Goal: Task Accomplishment & Management: Use online tool/utility

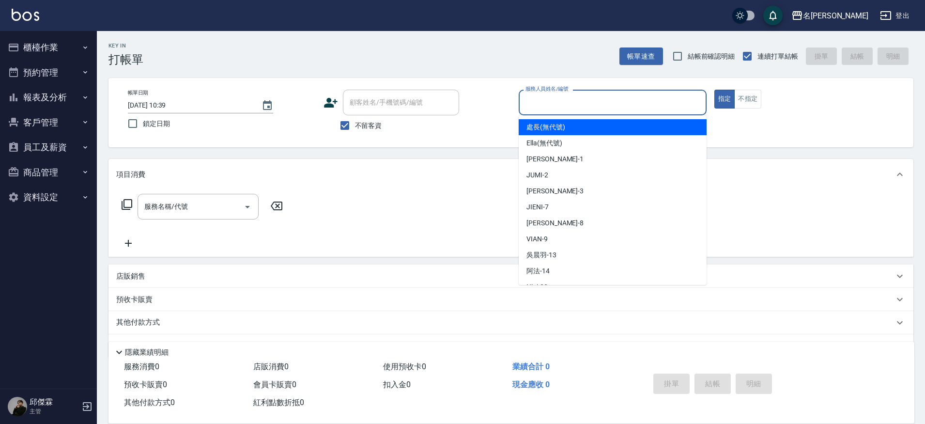
click at [552, 109] on input "服務人員姓名/編號" at bounding box center [612, 102] width 179 height 17
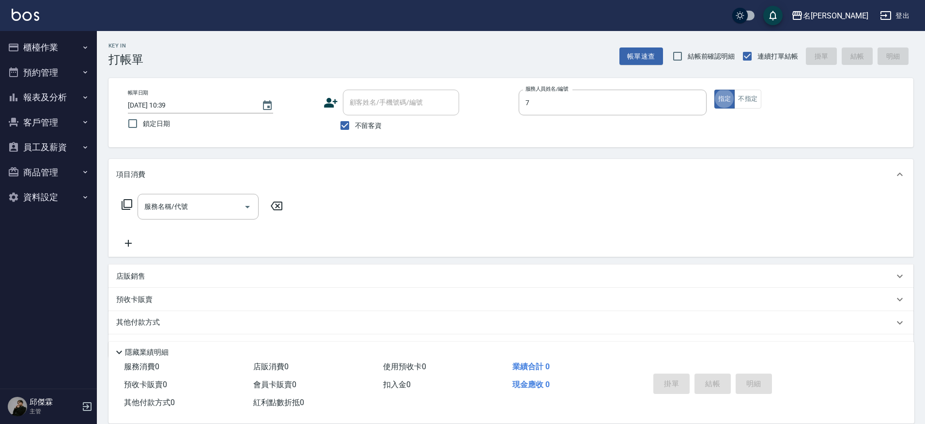
type input "JIENI-7"
type button "true"
type input "洗剪300(2300)"
type input "[DATE] 20:41"
click at [54, 46] on button "櫃檯作業" at bounding box center [48, 47] width 89 height 25
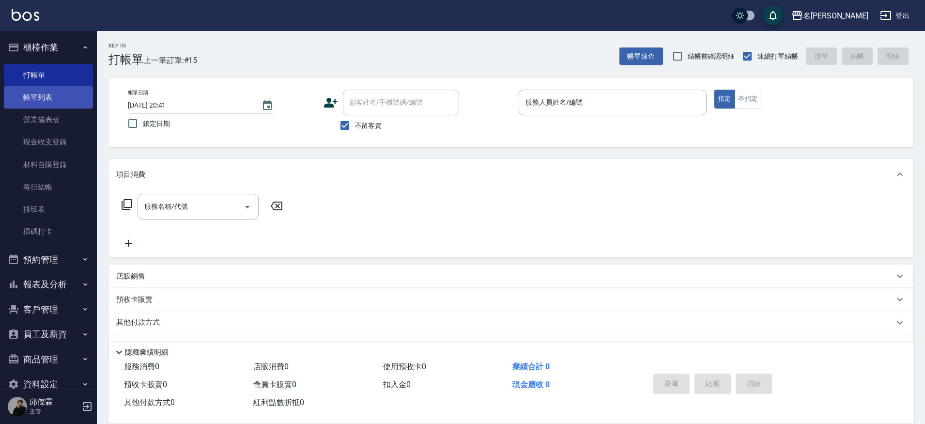
click at [49, 98] on link "帳單列表" at bounding box center [48, 97] width 89 height 22
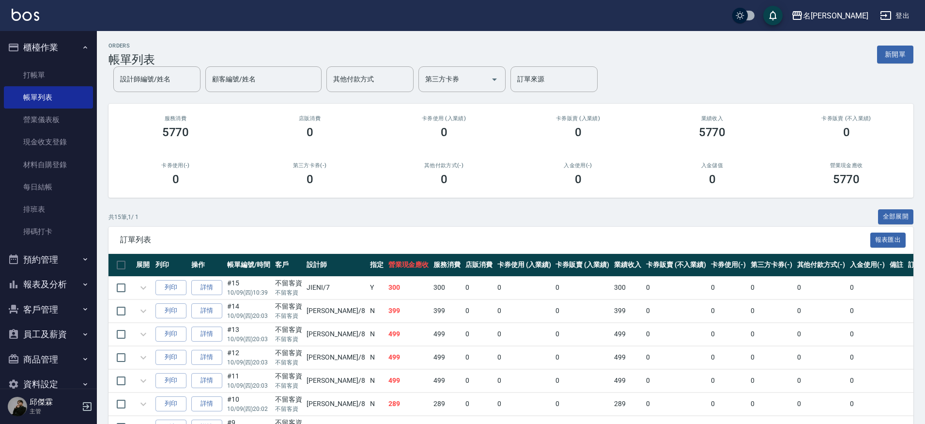
click at [52, 288] on button "報表及分析" at bounding box center [48, 284] width 89 height 25
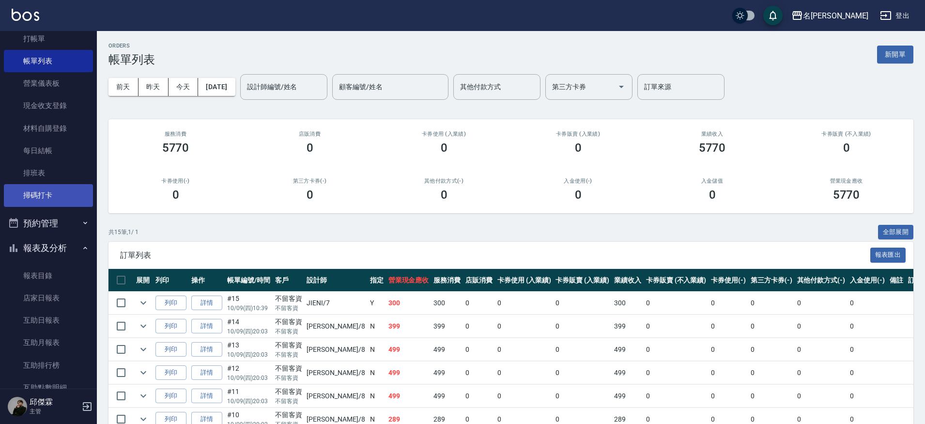
scroll to position [53, 0]
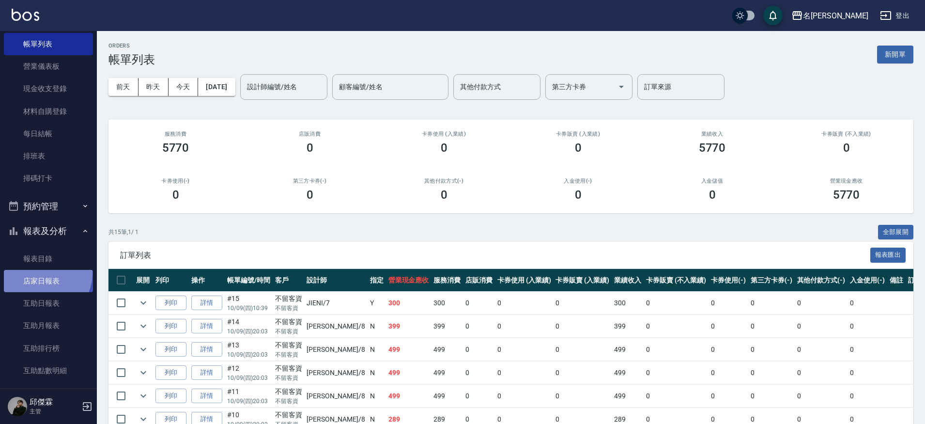
click at [38, 271] on link "店家日報表" at bounding box center [48, 281] width 89 height 22
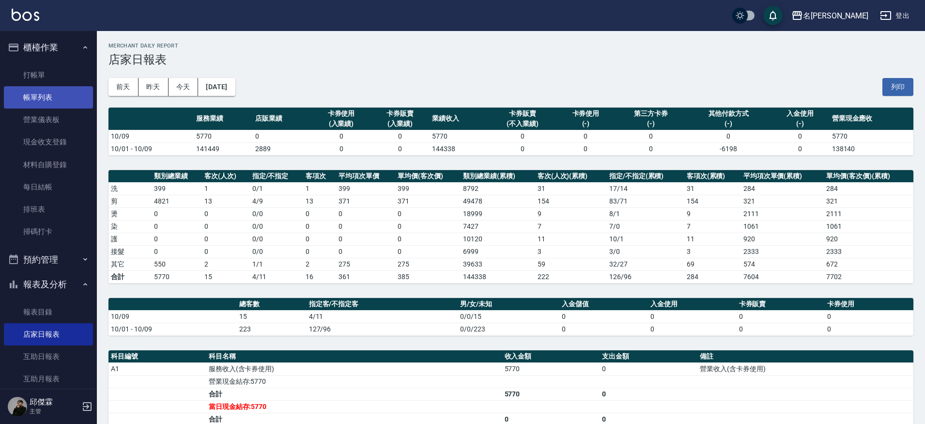
click at [33, 92] on link "帳單列表" at bounding box center [48, 97] width 89 height 22
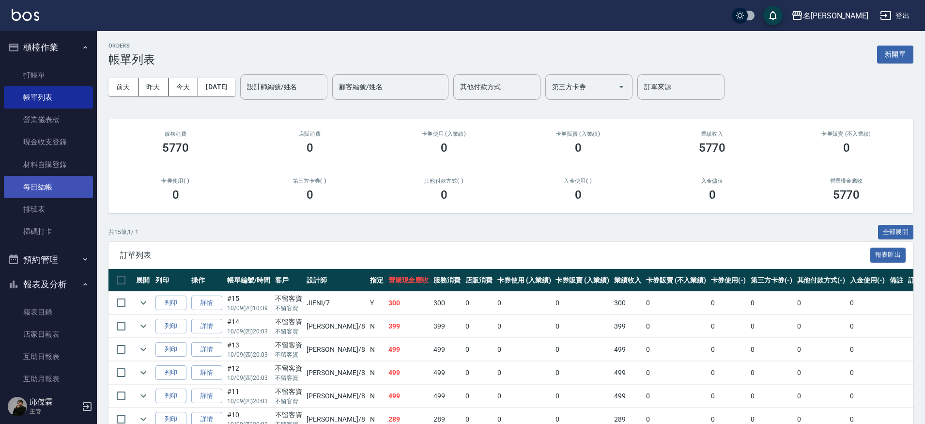
click at [42, 187] on link "每日結帳" at bounding box center [48, 187] width 89 height 22
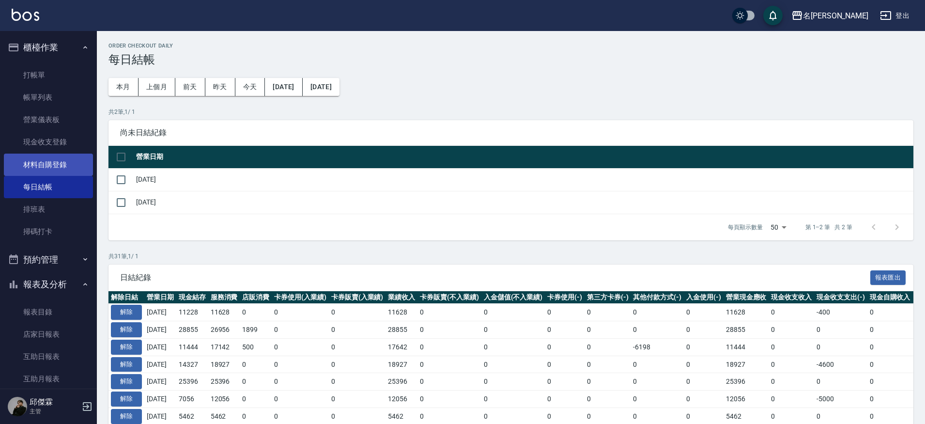
click at [66, 155] on link "材料自購登錄" at bounding box center [48, 164] width 89 height 22
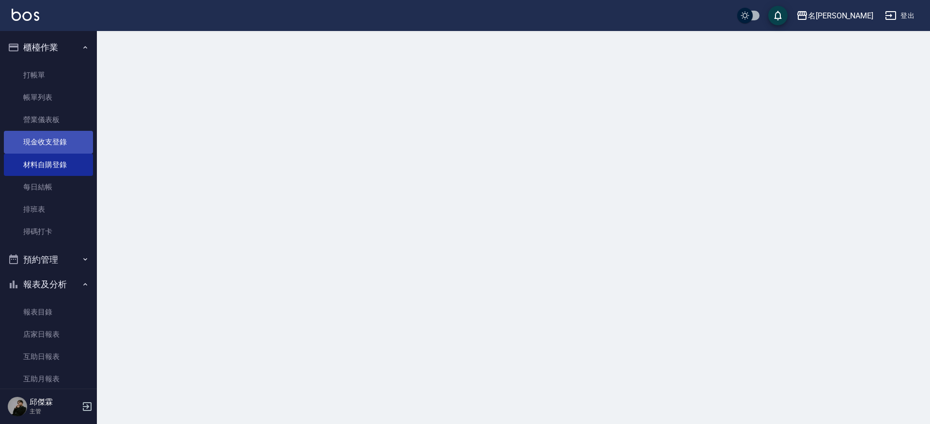
click at [65, 147] on link "現金收支登錄" at bounding box center [48, 142] width 89 height 22
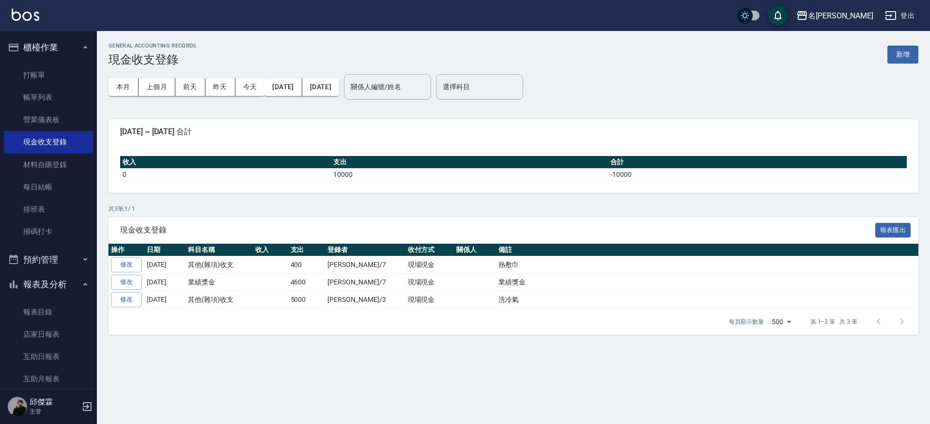
click at [921, 52] on div "GENERAL ACCOUNTING RECORDS 現金收支登錄 新增 本月 上個月 前天 昨天 今天 2025/10/01 2025/10/09 關係人編…" at bounding box center [513, 188] width 833 height 315
click at [910, 61] on button "新增" at bounding box center [902, 55] width 31 height 18
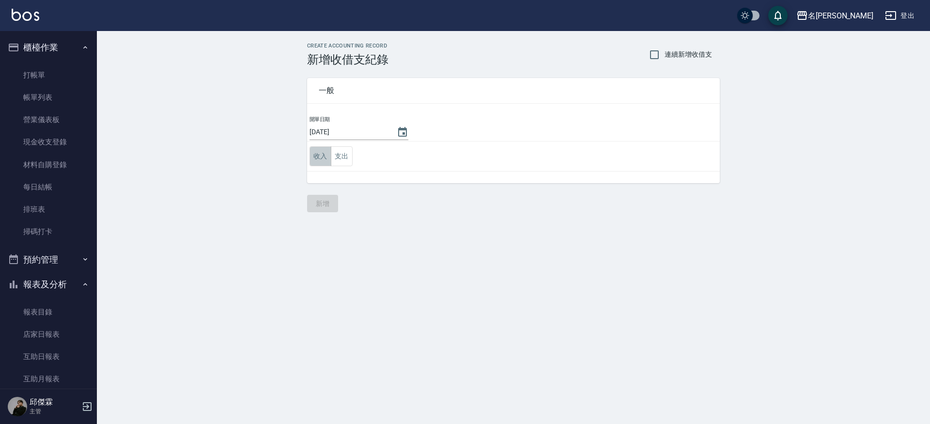
click at [318, 154] on button "收入" at bounding box center [320, 156] width 22 height 20
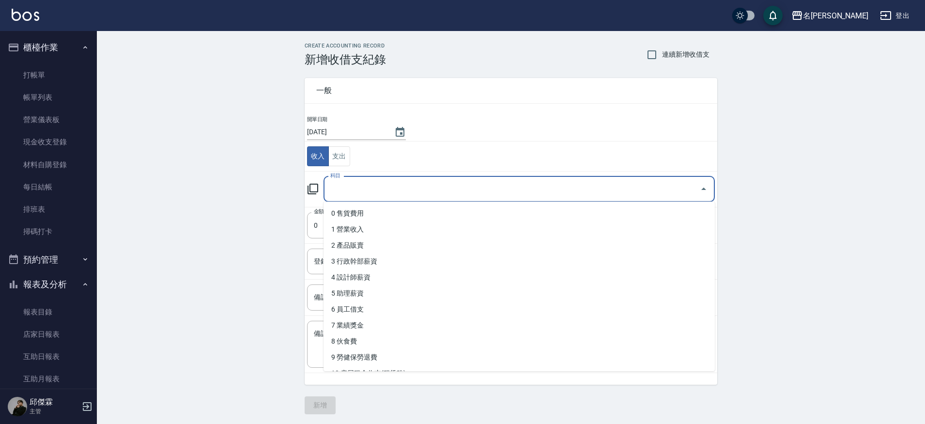
drag, startPoint x: 399, startPoint y: 192, endPoint x: 632, endPoint y: 193, distance: 233.4
click at [398, 192] on input "科目" at bounding box center [512, 189] width 368 height 17
click at [339, 155] on button "支出" at bounding box center [339, 156] width 22 height 20
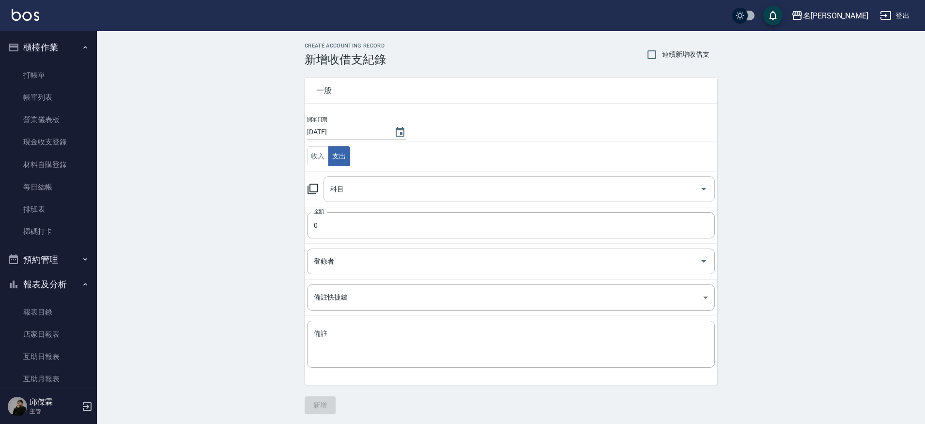
click at [401, 192] on input "科目" at bounding box center [512, 189] width 368 height 17
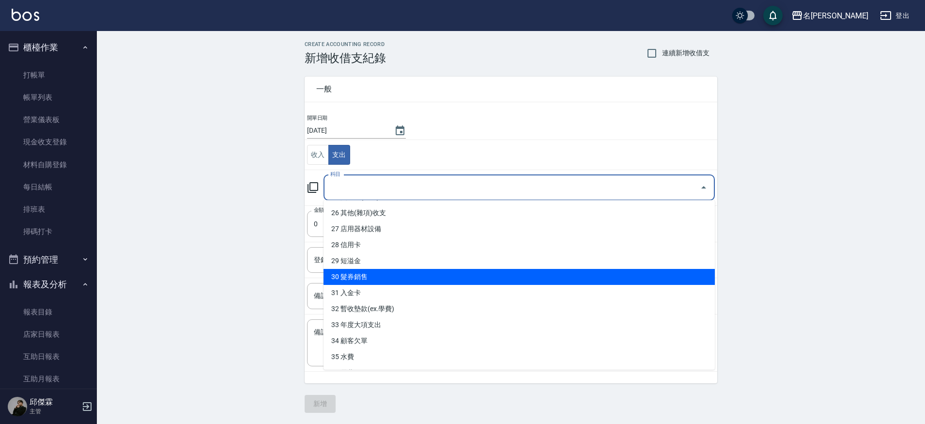
scroll to position [402, 0]
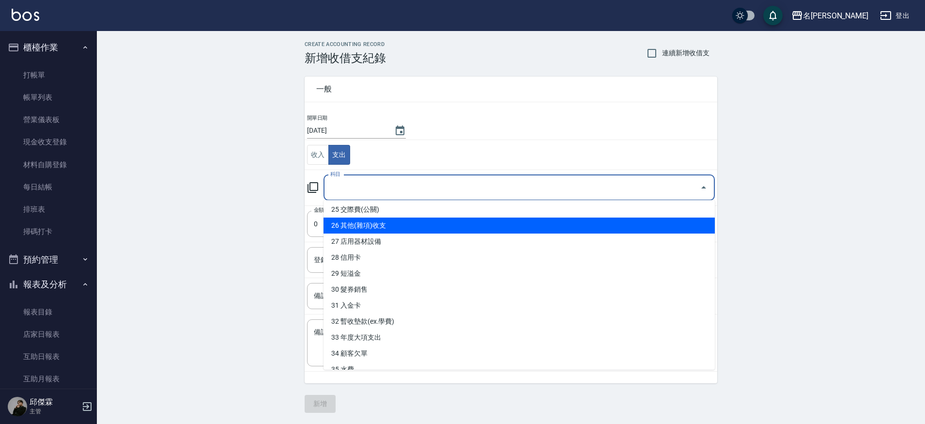
click at [379, 230] on li "26 其他(雜項)收支" at bounding box center [518, 225] width 391 height 16
type input "26 其他(雜項)收支"
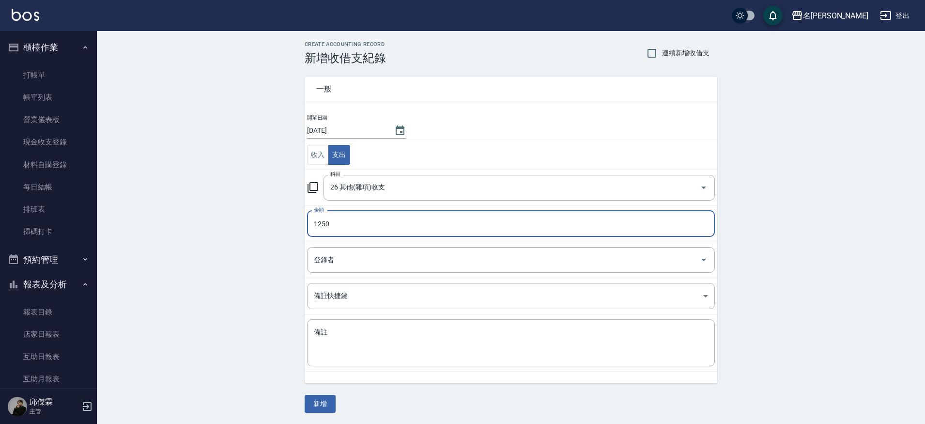
type input "1250"
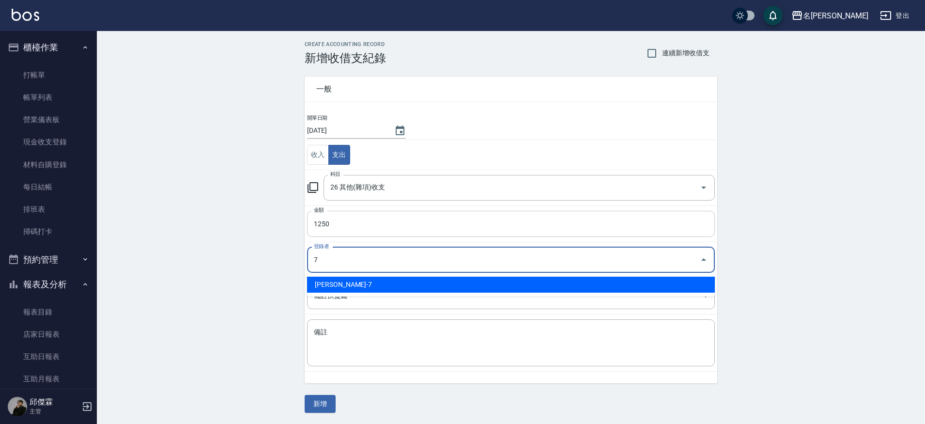
type input "邱傑霖-7"
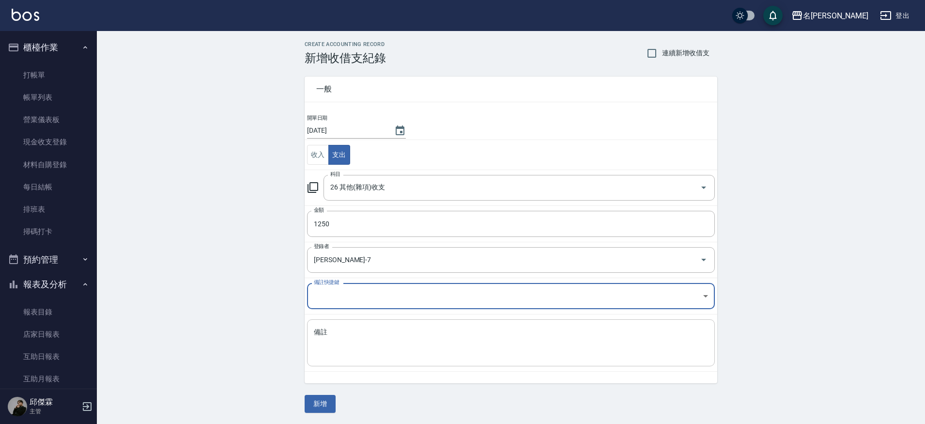
click at [385, 334] on textarea "備註" at bounding box center [511, 342] width 394 height 31
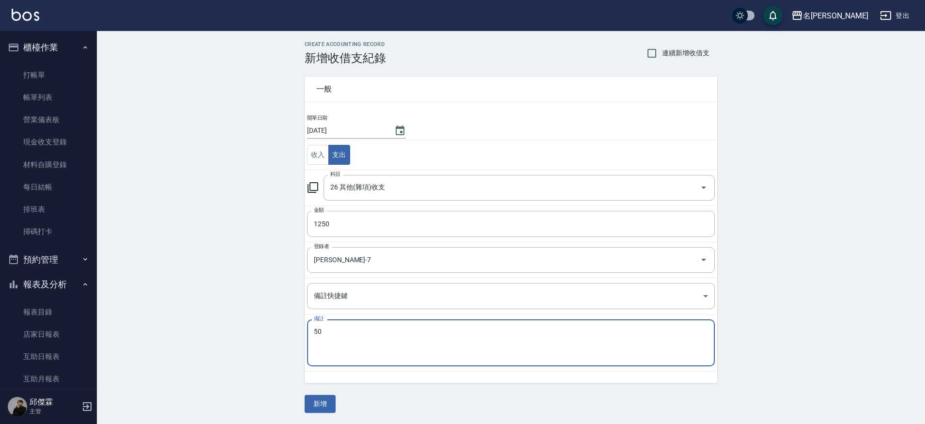
type textarea "5"
type textarea "展華"
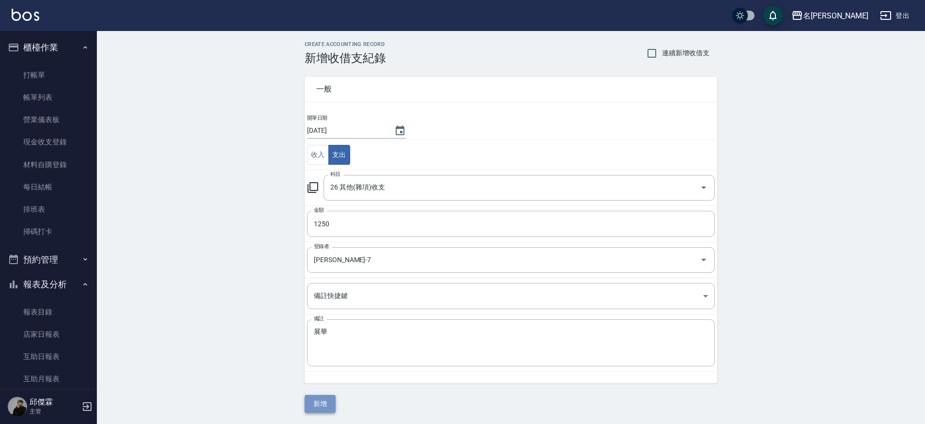
click at [328, 406] on button "新增" at bounding box center [320, 404] width 31 height 18
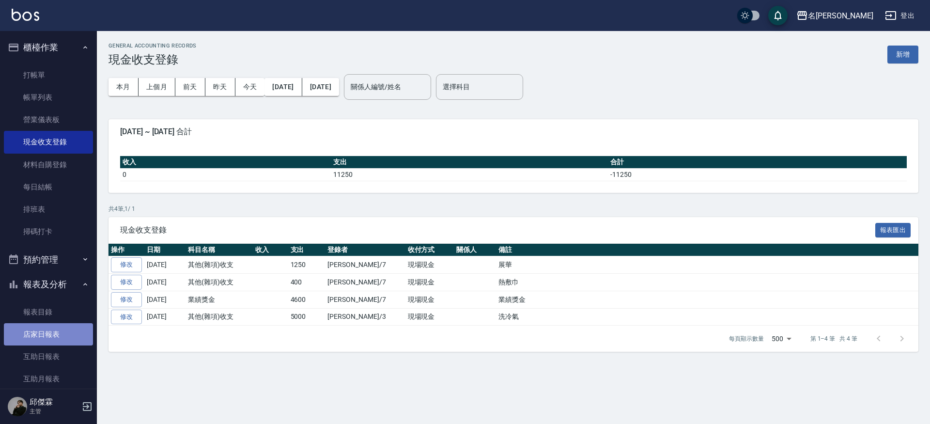
click at [59, 332] on link "店家日報表" at bounding box center [48, 334] width 89 height 22
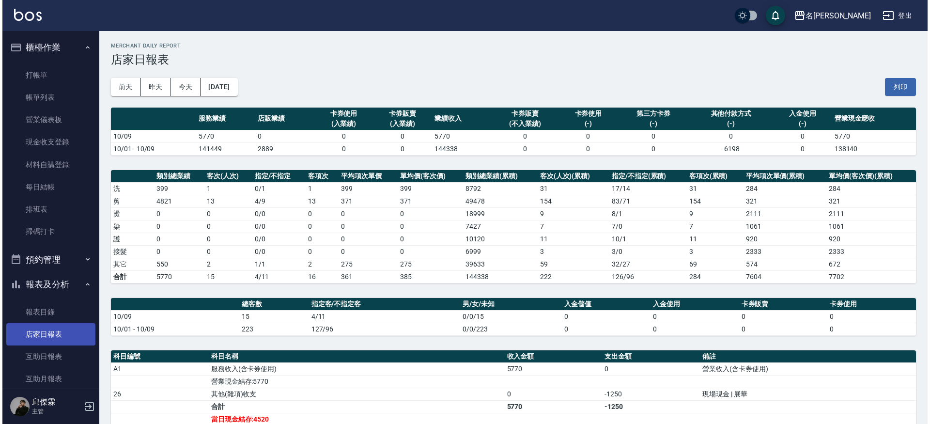
scroll to position [25, 0]
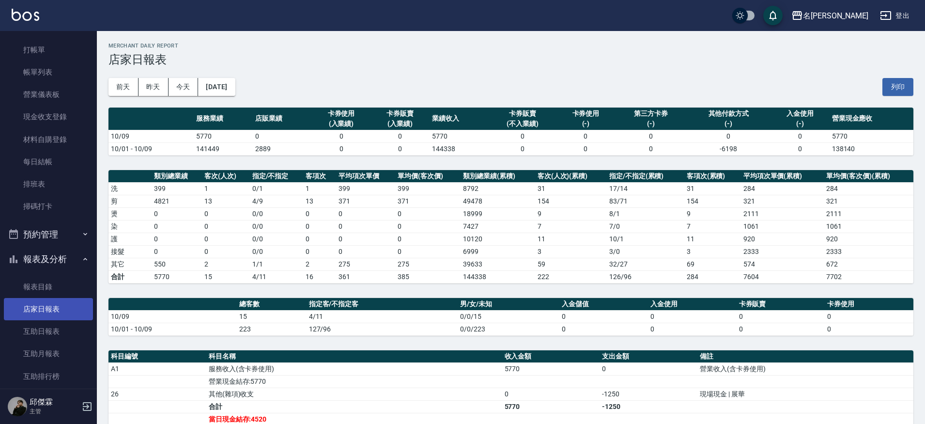
click at [52, 332] on link "互助日報表" at bounding box center [48, 331] width 89 height 22
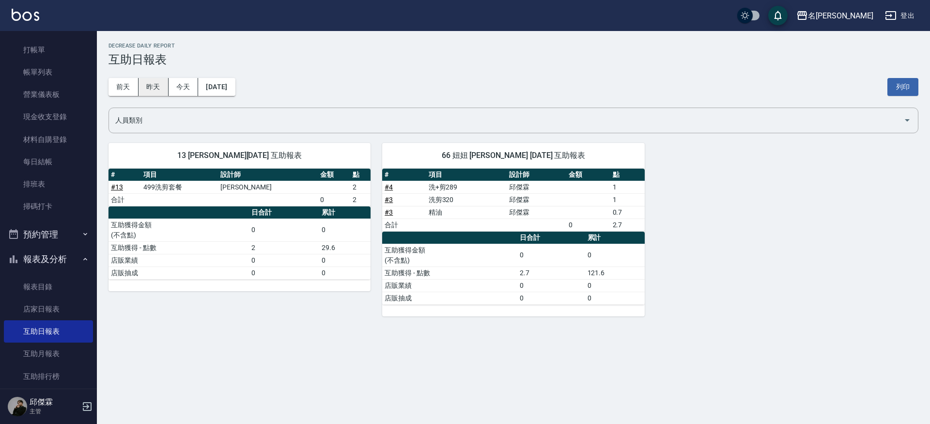
click at [155, 90] on button "昨天" at bounding box center [153, 87] width 30 height 18
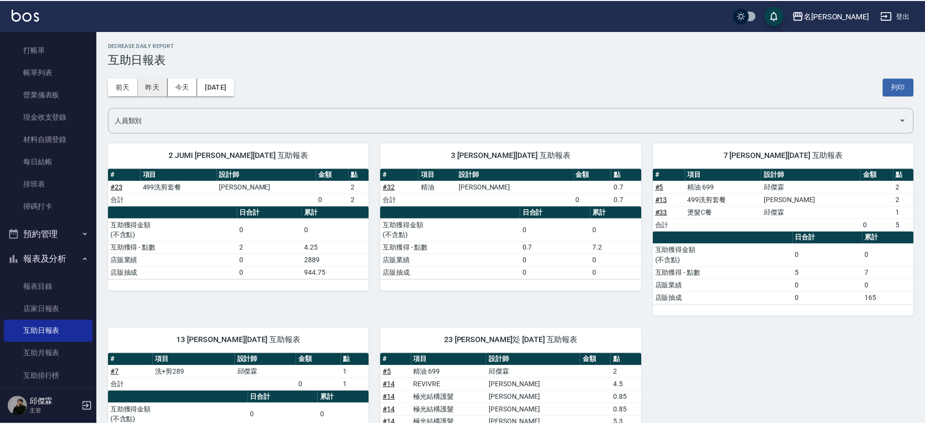
scroll to position [0, 0]
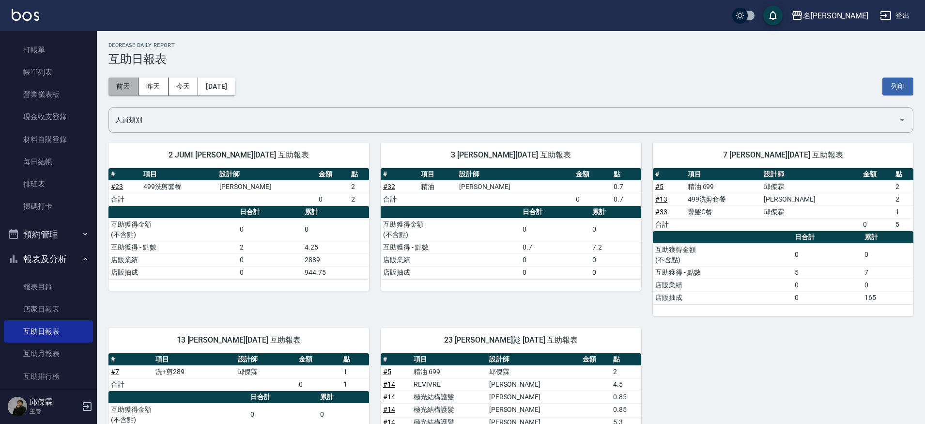
click at [123, 85] on button "前天" at bounding box center [123, 86] width 30 height 18
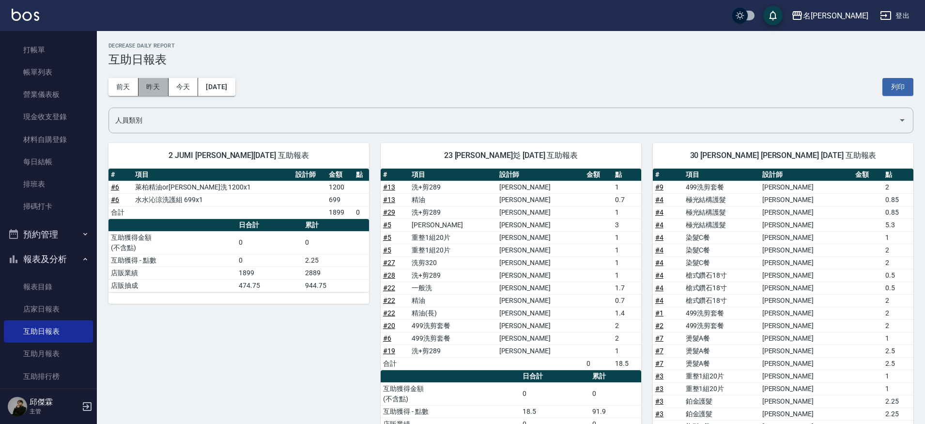
click at [162, 88] on button "昨天" at bounding box center [153, 87] width 30 height 18
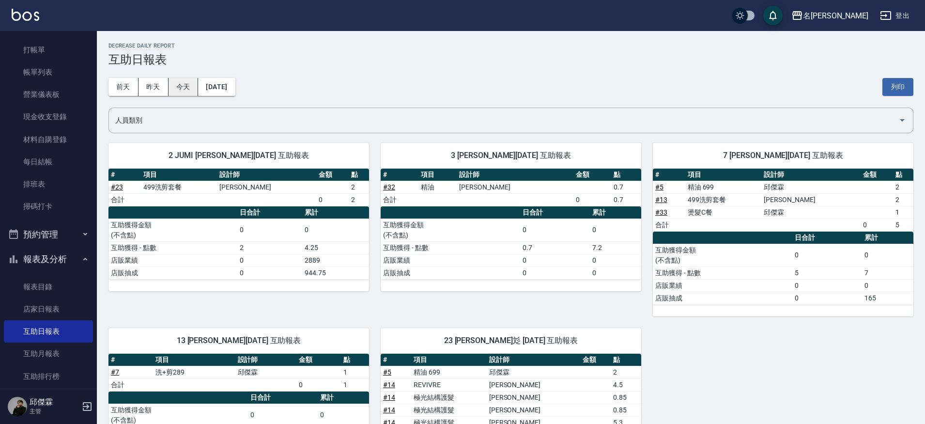
click at [178, 90] on button "今天" at bounding box center [184, 87] width 30 height 18
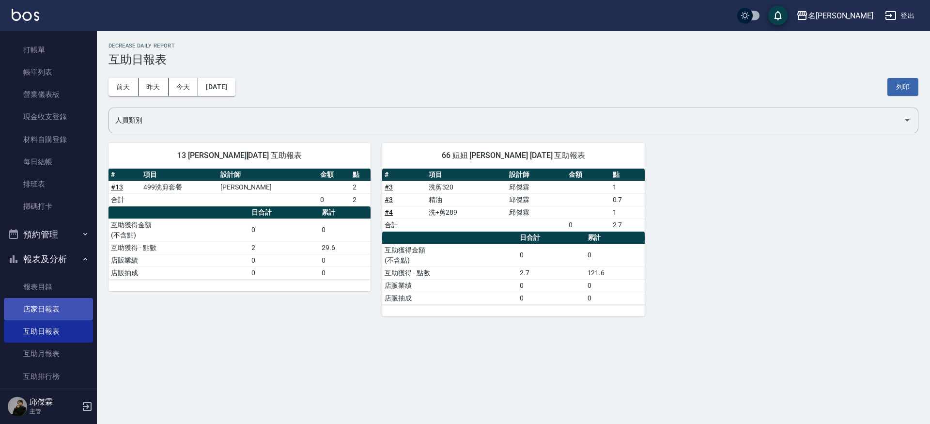
click at [52, 310] on link "店家日報表" at bounding box center [48, 309] width 89 height 22
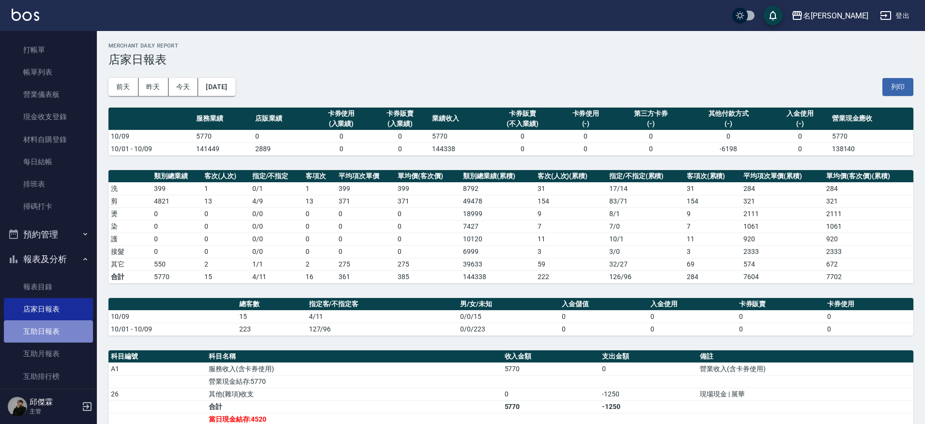
click at [65, 329] on link "互助日報表" at bounding box center [48, 331] width 89 height 22
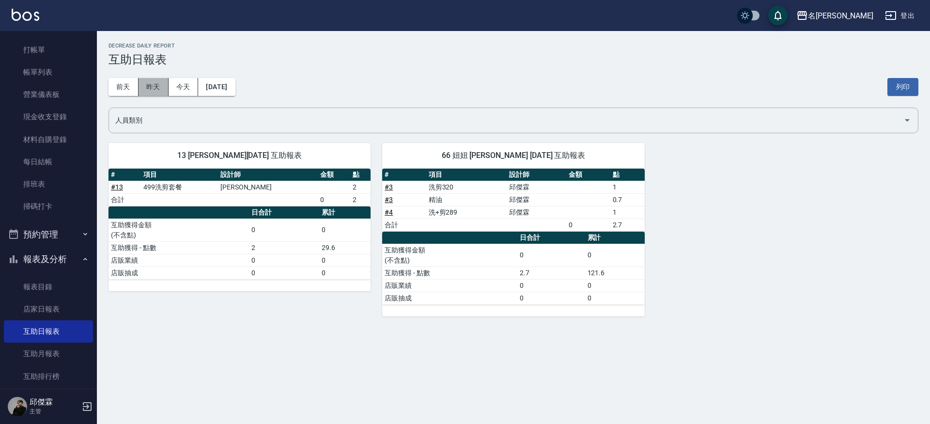
click at [145, 84] on button "昨天" at bounding box center [153, 87] width 30 height 18
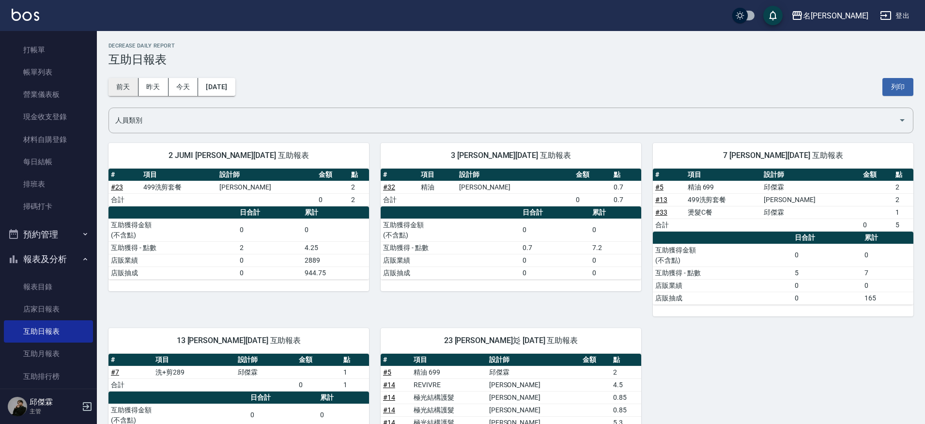
click at [127, 85] on button "前天" at bounding box center [123, 87] width 30 height 18
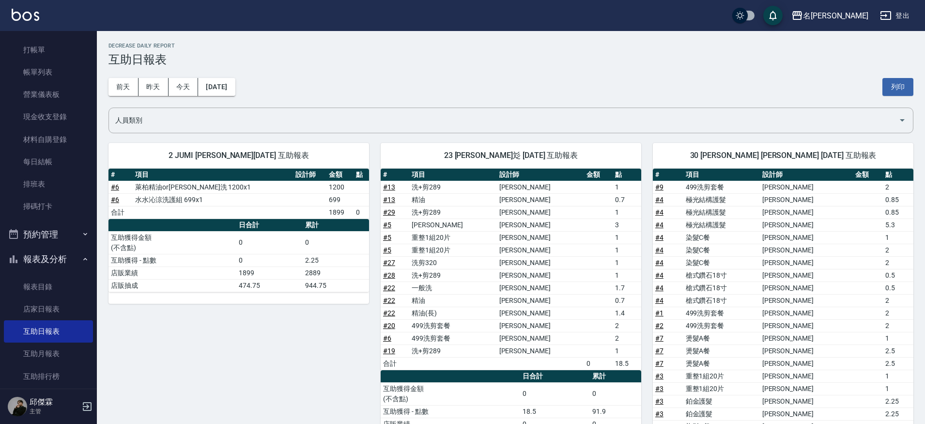
scroll to position [26, 0]
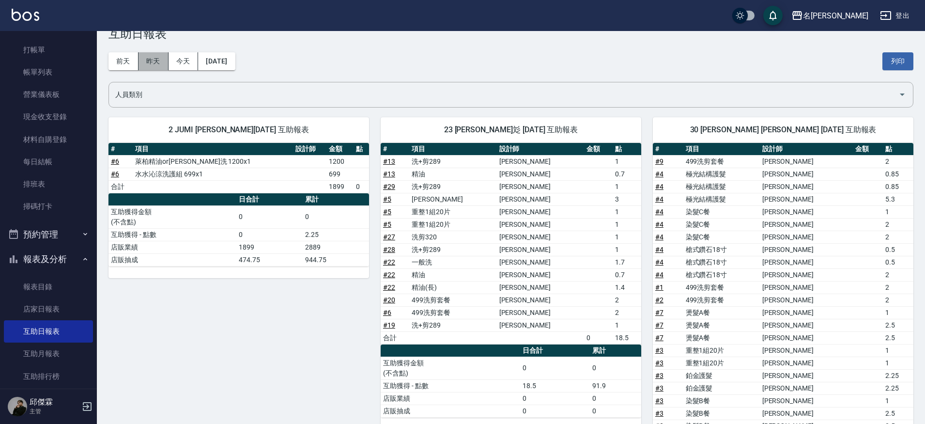
click at [155, 61] on button "昨天" at bounding box center [153, 61] width 30 height 18
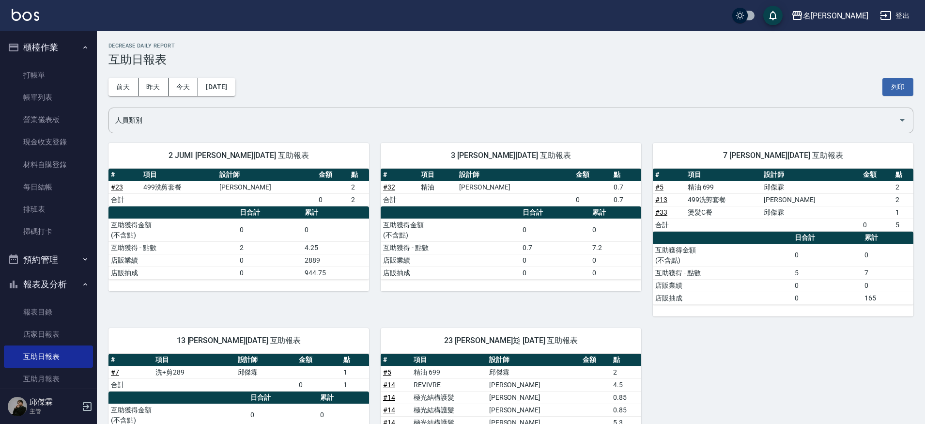
click at [313, 75] on div "前天 昨天 今天 2025/10/08 列印" at bounding box center [510, 86] width 805 height 41
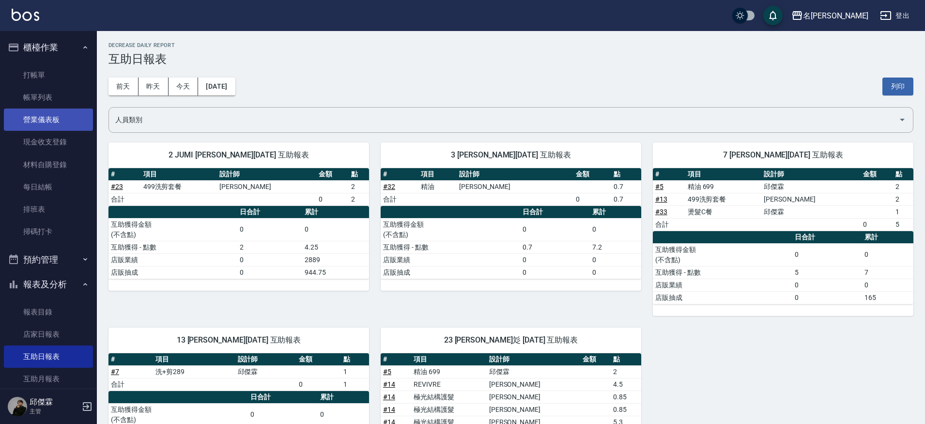
drag, startPoint x: 31, startPoint y: 107, endPoint x: 46, endPoint y: 112, distance: 16.8
click at [31, 107] on link "帳單列表" at bounding box center [48, 97] width 89 height 22
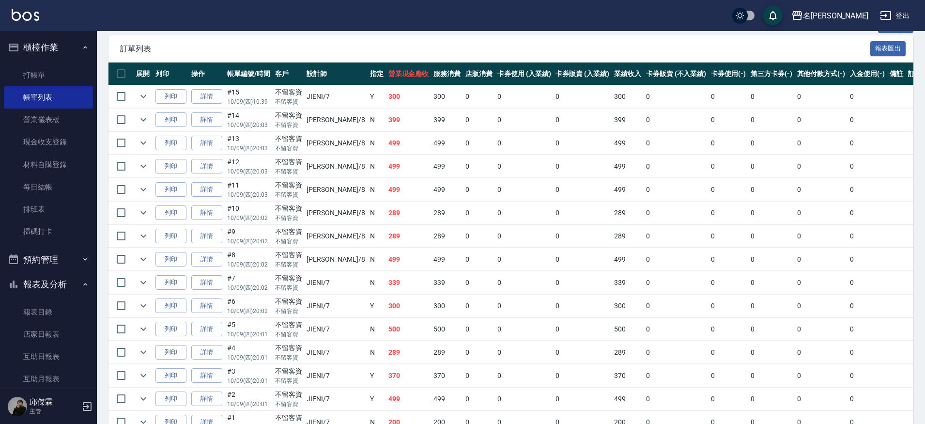
scroll to position [253, 0]
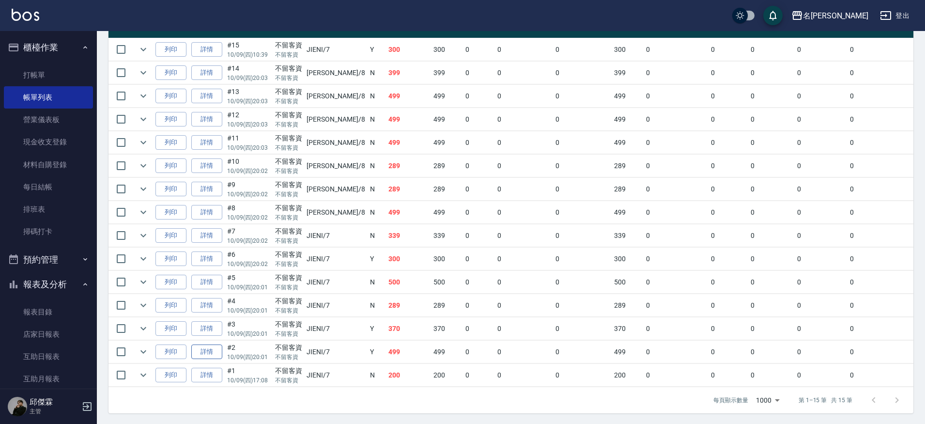
click at [200, 356] on link "詳情" at bounding box center [206, 351] width 31 height 15
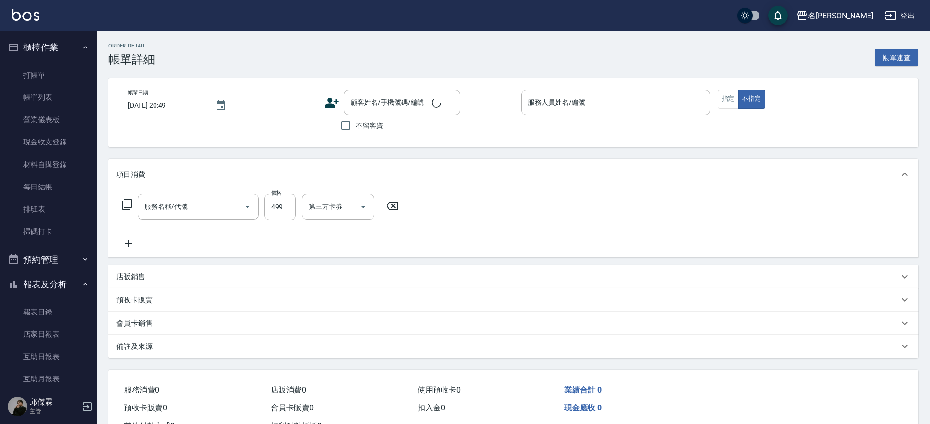
type input "2025/10/09 20:01"
checkbox input "true"
type input "JIENI-7"
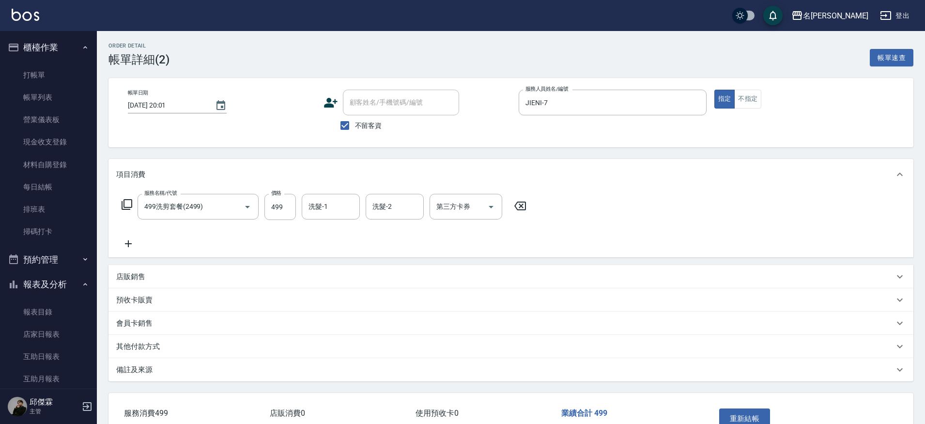
type input "499洗剪套餐(2499)"
click at [462, 213] on input "第三方卡券" at bounding box center [458, 206] width 49 height 17
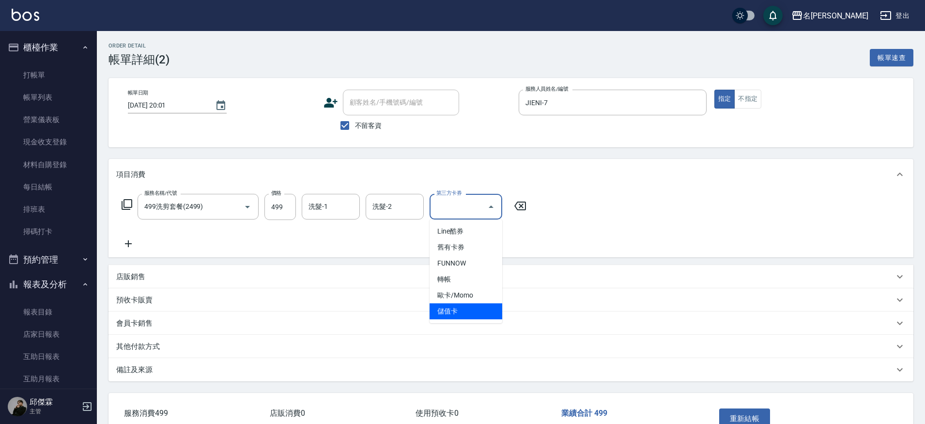
click at [452, 314] on span "儲值卡" at bounding box center [465, 311] width 73 height 16
type input "儲值卡"
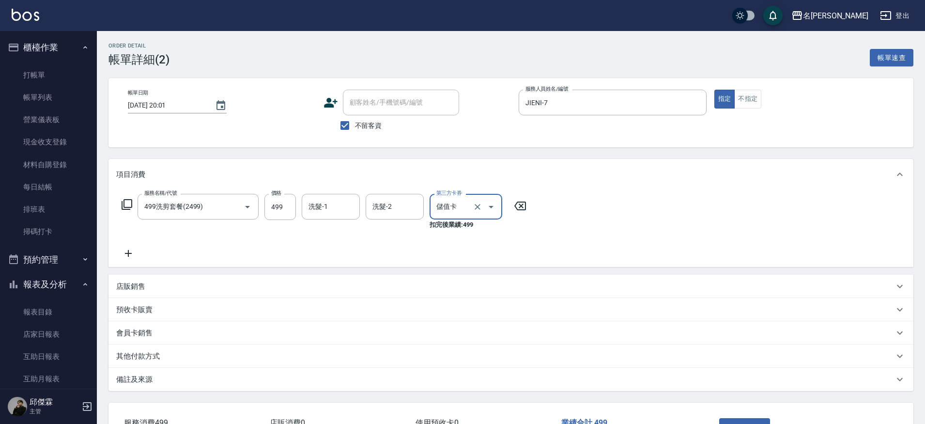
scroll to position [72, 0]
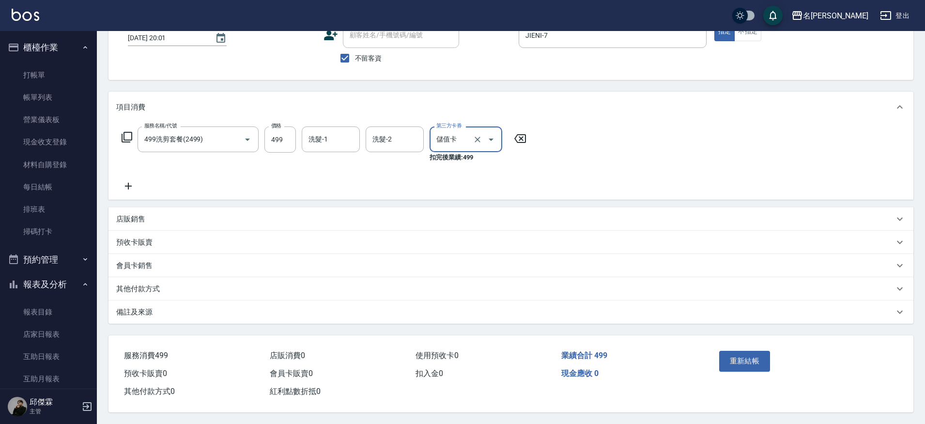
drag, startPoint x: 754, startPoint y: 354, endPoint x: 745, endPoint y: 353, distance: 9.4
click at [753, 354] on button "重新結帳" at bounding box center [744, 361] width 51 height 20
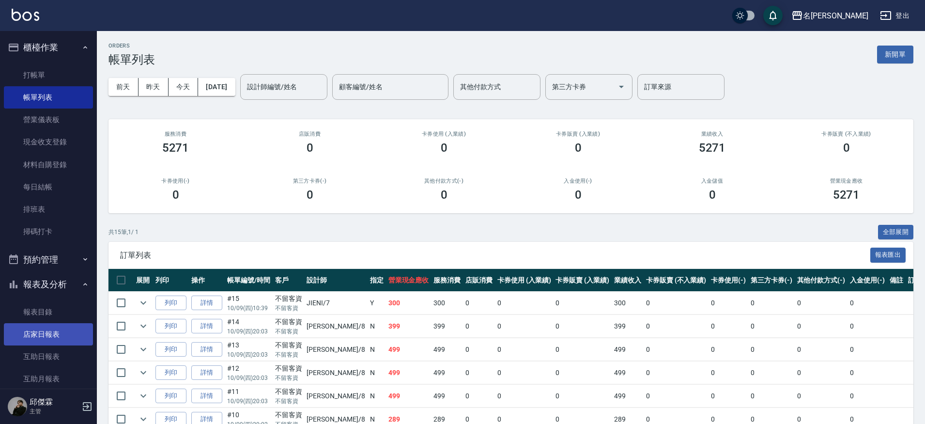
click at [51, 340] on link "店家日報表" at bounding box center [48, 334] width 89 height 22
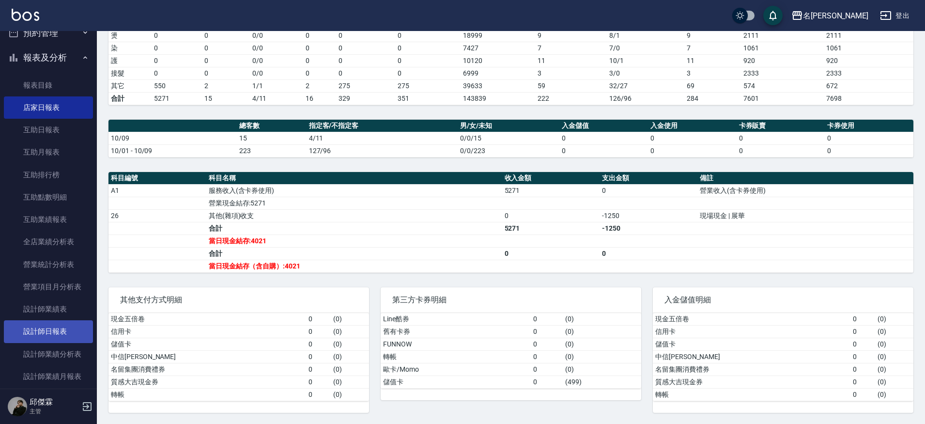
scroll to position [227, 0]
click at [53, 327] on link "設計師日報表" at bounding box center [48, 331] width 89 height 22
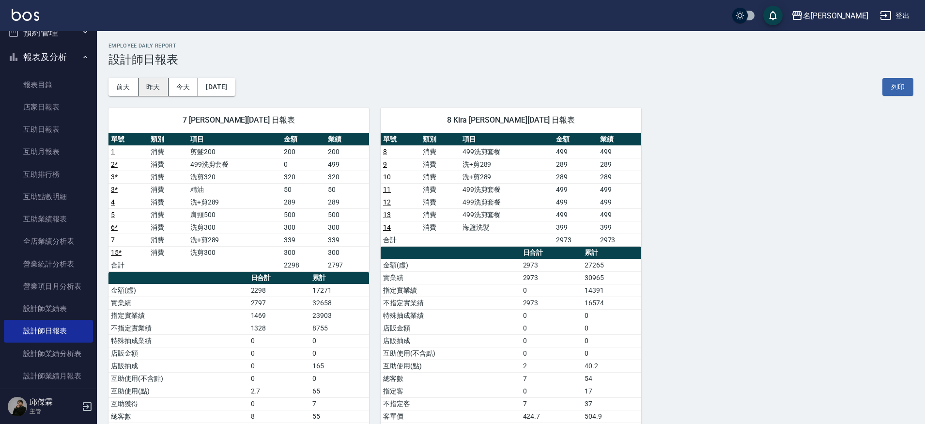
click at [157, 85] on button "昨天" at bounding box center [153, 87] width 30 height 18
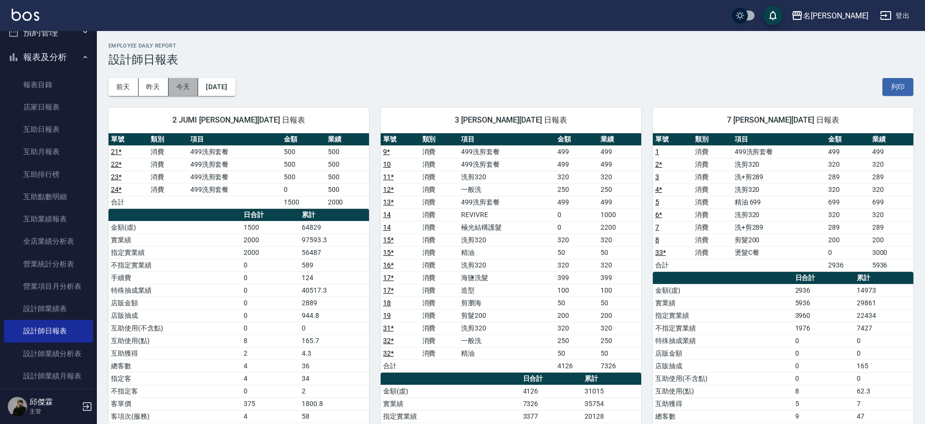
click at [177, 91] on button "今天" at bounding box center [184, 87] width 30 height 18
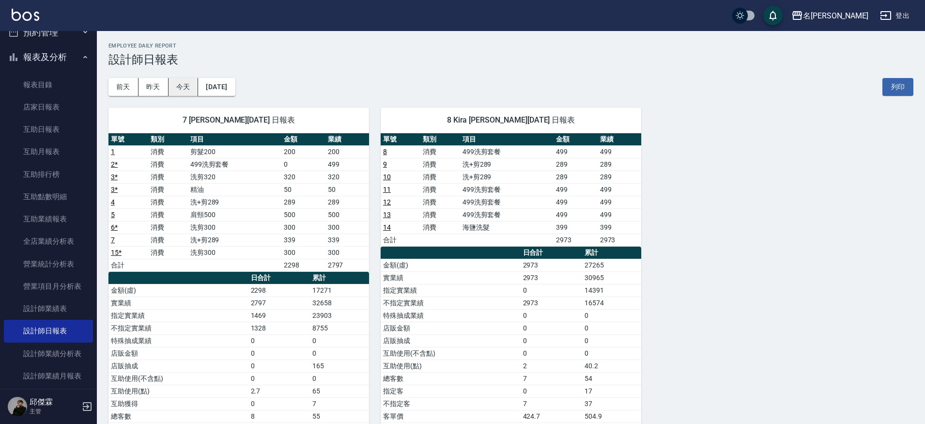
click at [182, 89] on button "今天" at bounding box center [184, 87] width 30 height 18
